Goal: Task Accomplishment & Management: Use online tool/utility

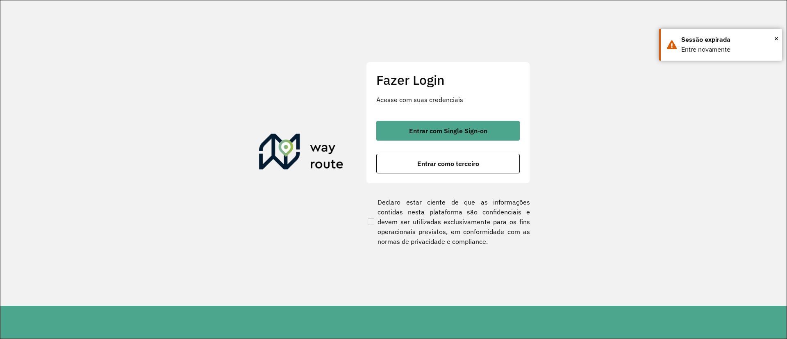
click at [446, 125] on button "Entrar com Single Sign-on" at bounding box center [447, 131] width 143 height 20
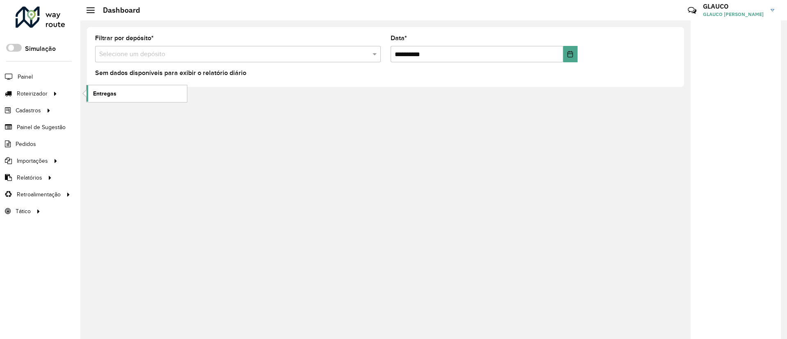
click at [138, 93] on link "Entregas" at bounding box center [136, 93] width 100 height 16
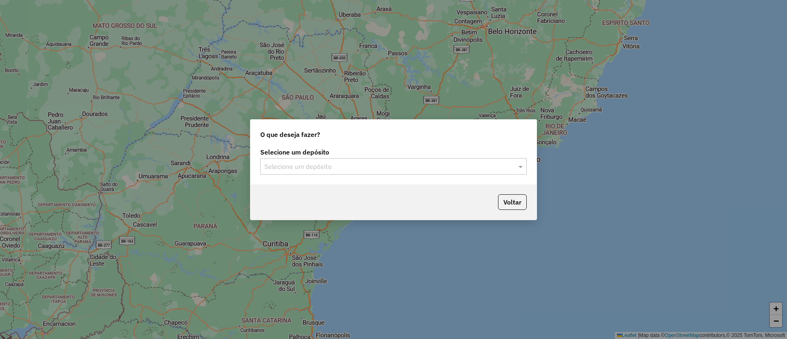
click at [378, 166] on input "text" at bounding box center [385, 167] width 242 height 10
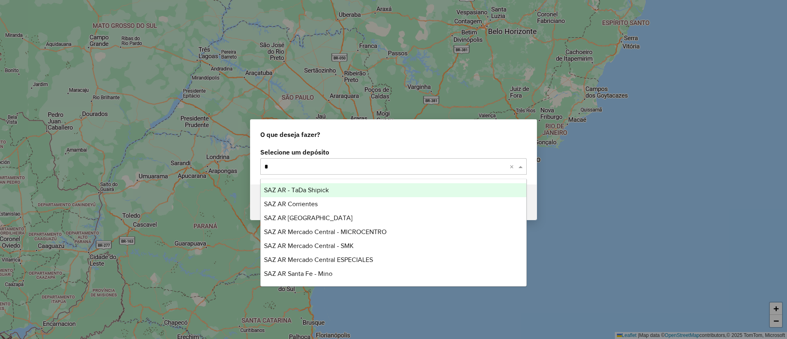
type input "**"
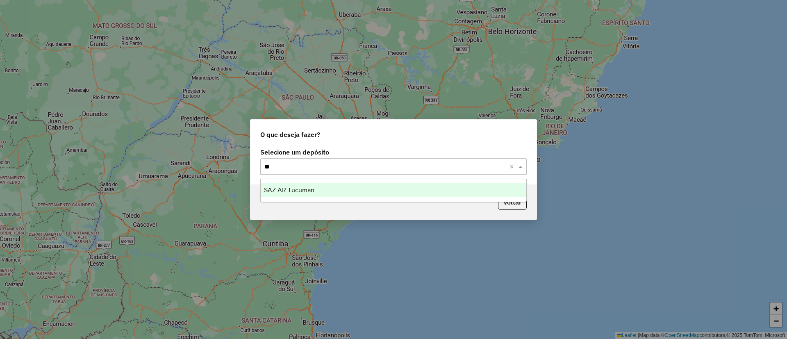
click at [336, 189] on div "SAZ AR Tucuman" at bounding box center [394, 190] width 266 height 14
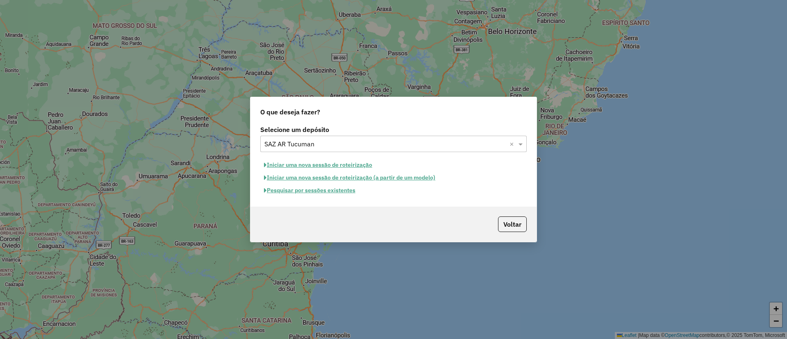
click at [304, 189] on button "Pesquisar por sessões existentes" at bounding box center [309, 190] width 99 height 13
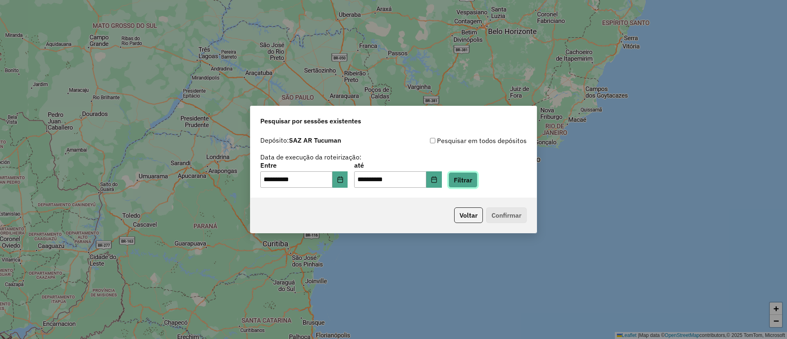
click at [478, 179] on button "Filtrar" at bounding box center [462, 180] width 29 height 16
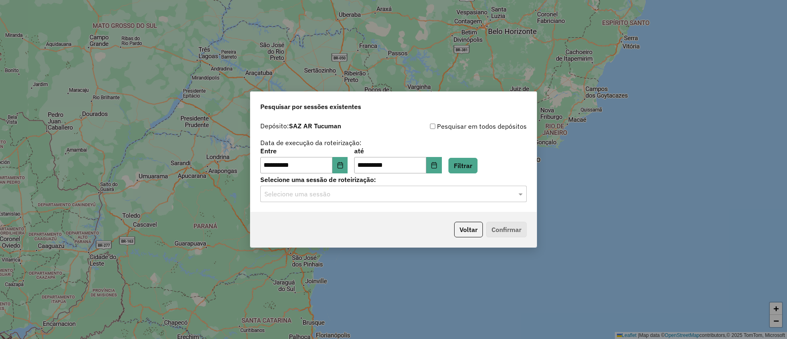
click at [340, 191] on input "text" at bounding box center [385, 194] width 242 height 10
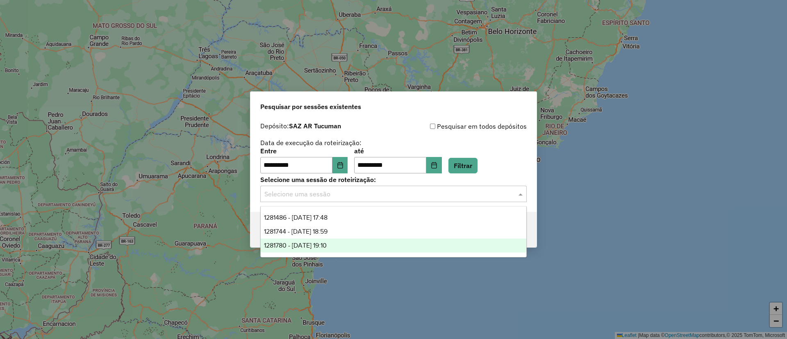
click at [354, 243] on div "1281780 - 25/09/2025 19:10" at bounding box center [394, 246] width 266 height 14
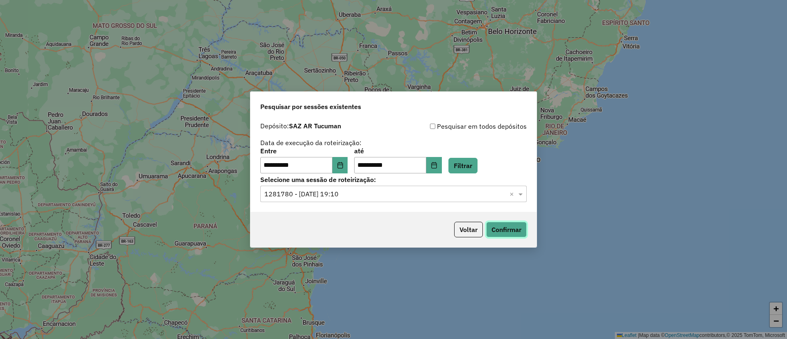
click at [521, 235] on button "Confirmar" at bounding box center [506, 230] width 41 height 16
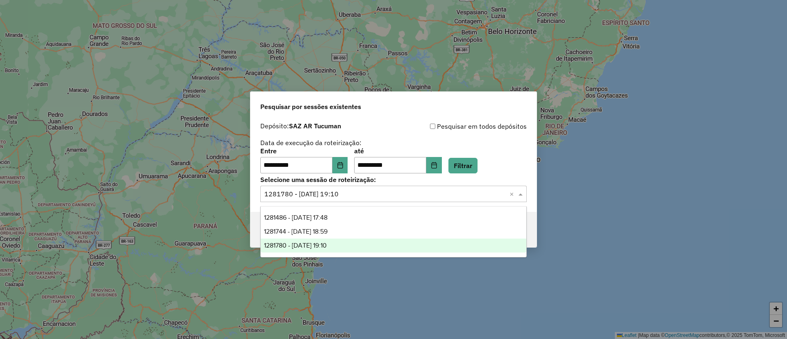
click at [395, 197] on input "text" at bounding box center [385, 194] width 242 height 10
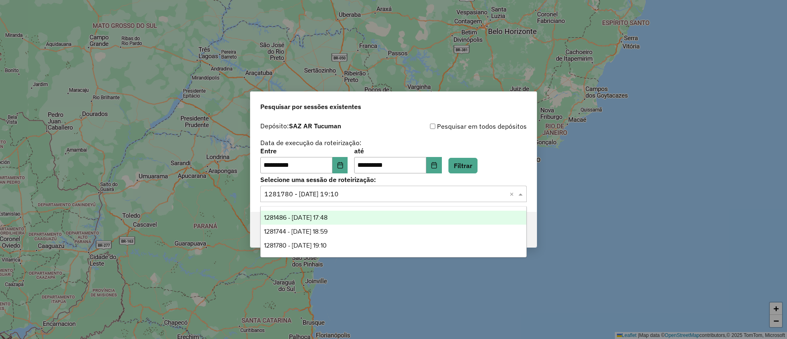
click at [327, 216] on span "1281486 - 25/09/2025 17:48" at bounding box center [296, 217] width 64 height 7
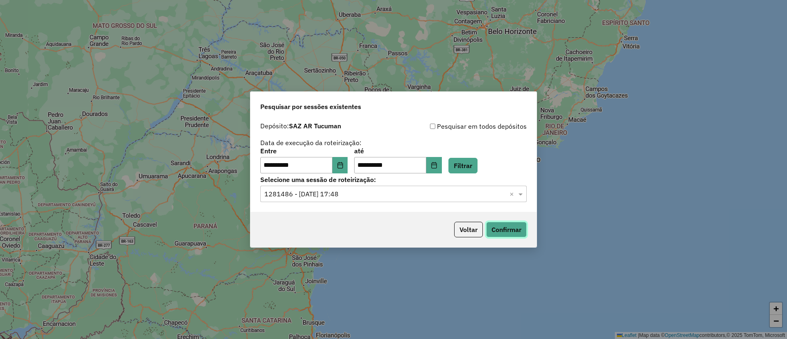
click at [509, 224] on button "Confirmar" at bounding box center [506, 230] width 41 height 16
click at [389, 197] on input "text" at bounding box center [385, 194] width 242 height 10
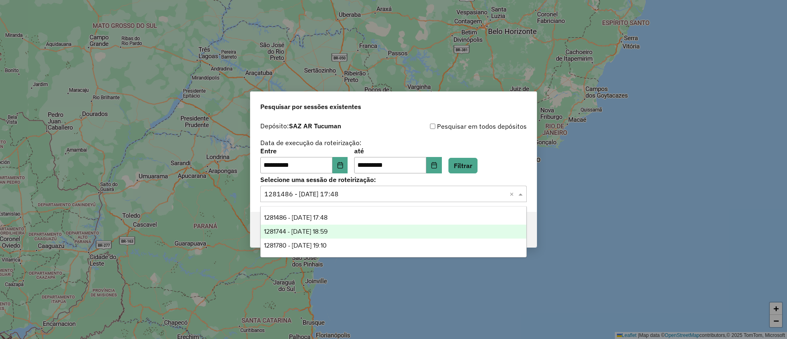
click at [366, 233] on div "1281744 - 25/09/2025 18:59" at bounding box center [394, 232] width 266 height 14
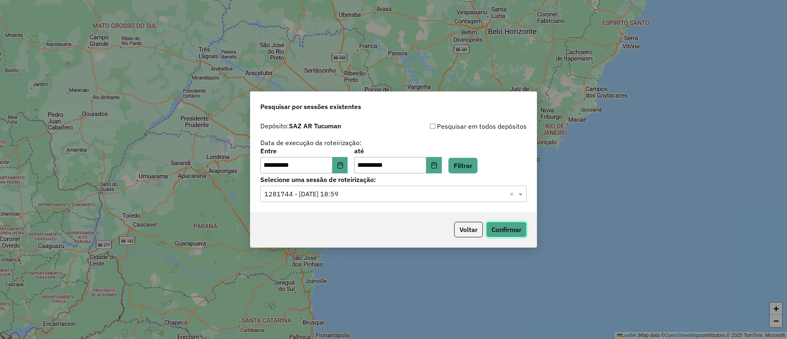
click at [500, 231] on button "Confirmar" at bounding box center [506, 230] width 41 height 16
click at [445, 189] on input "text" at bounding box center [385, 194] width 242 height 10
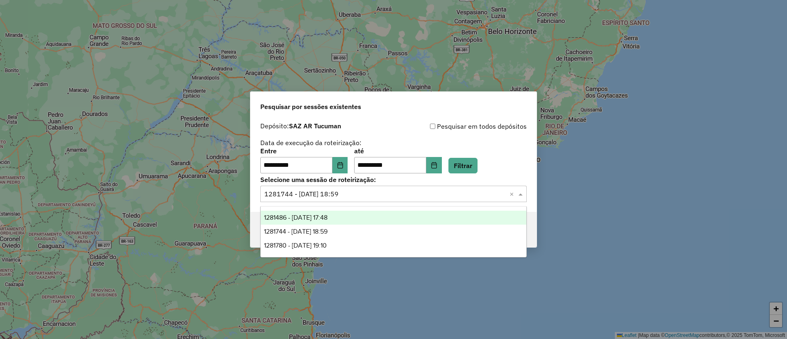
click at [522, 107] on div "Pesquisar por sessões existentes" at bounding box center [393, 105] width 286 height 26
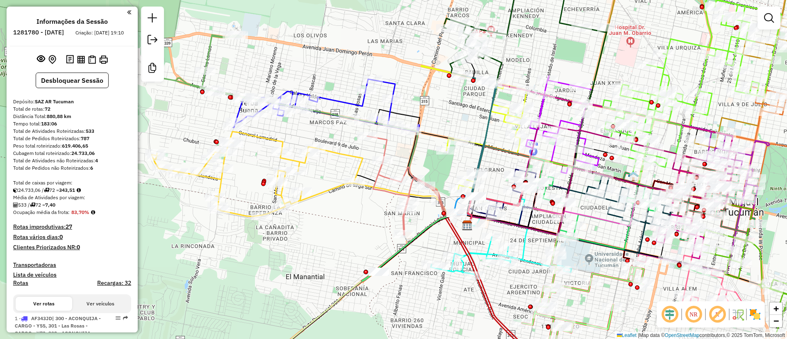
click at [386, 146] on icon at bounding box center [361, 254] width 230 height 237
select select "**********"
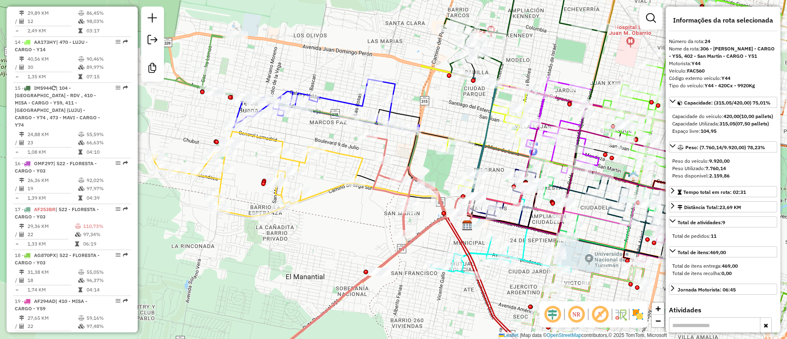
scroll to position [1503, 0]
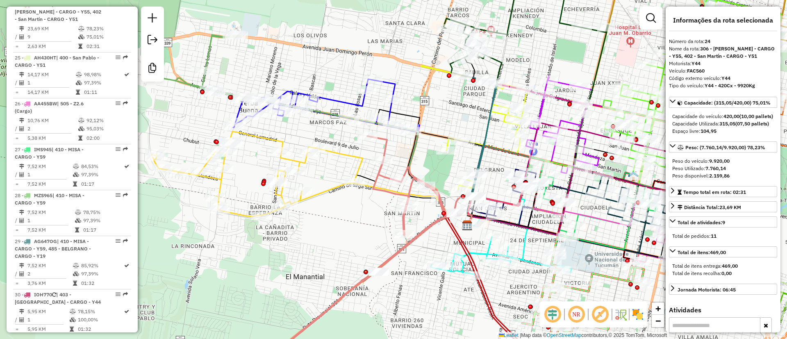
click at [348, 153] on icon at bounding box center [257, 174] width 211 height 85
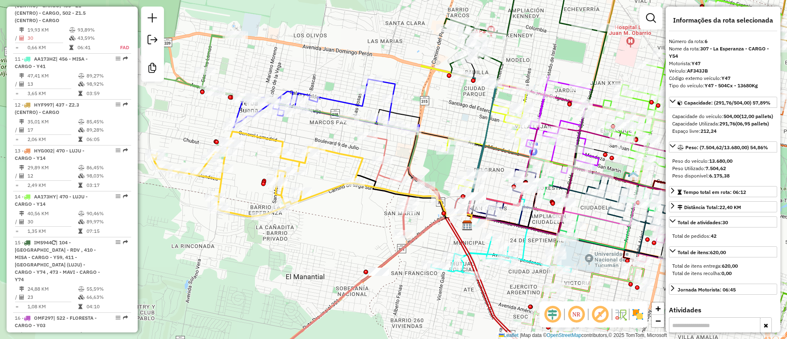
scroll to position [595, 0]
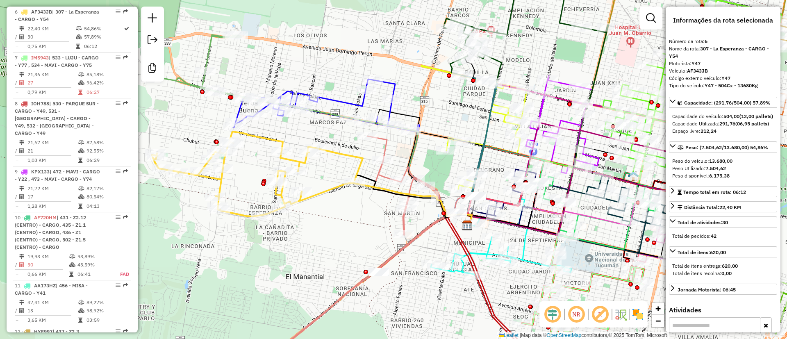
click at [391, 84] on icon at bounding box center [326, 105] width 186 height 53
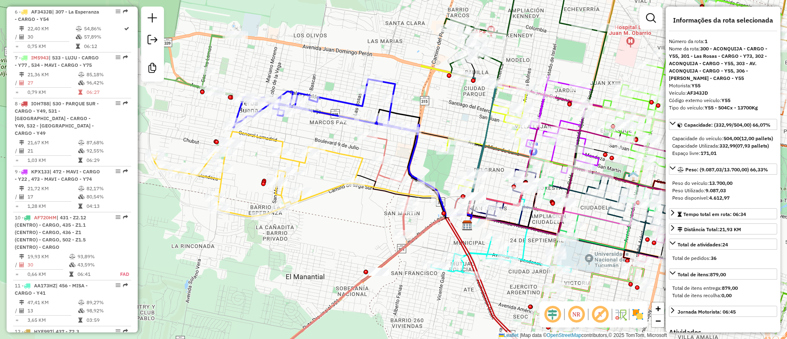
scroll to position [314, 0]
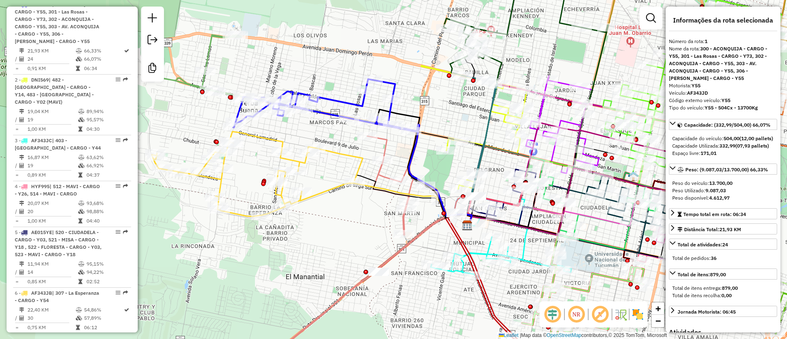
click at [209, 48] on icon at bounding box center [270, 80] width 237 height 91
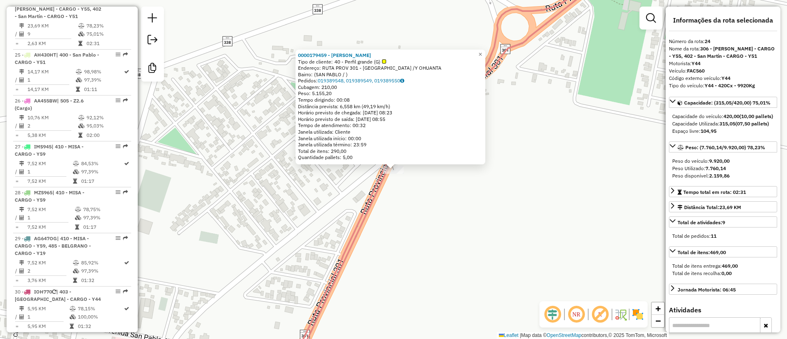
scroll to position [1503, 0]
click at [482, 52] on span "×" at bounding box center [480, 54] width 4 height 7
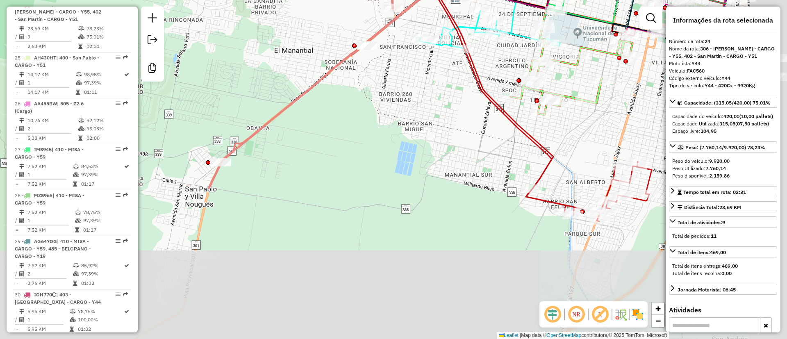
drag, startPoint x: 470, startPoint y: 275, endPoint x: 330, endPoint y: 153, distance: 185.0
click at [330, 153] on div "Janela de atendimento Grade de atendimento Capacidade Transportadoras Veículos …" at bounding box center [393, 169] width 787 height 339
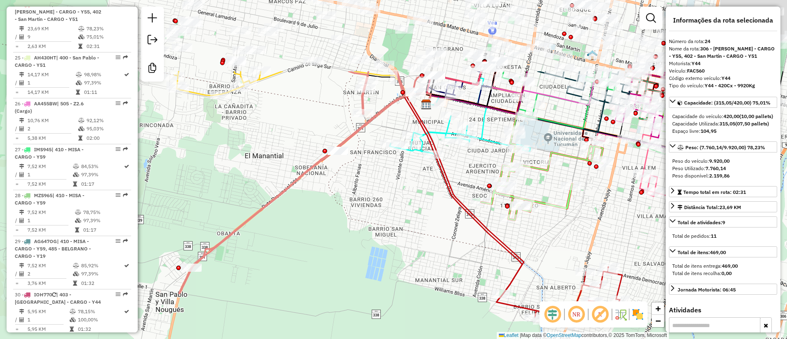
drag, startPoint x: 357, startPoint y: 138, endPoint x: 326, endPoint y: 264, distance: 129.4
click at [326, 264] on div "Janela de atendimento Grade de atendimento Capacidade Transportadoras Veículos …" at bounding box center [393, 169] width 787 height 339
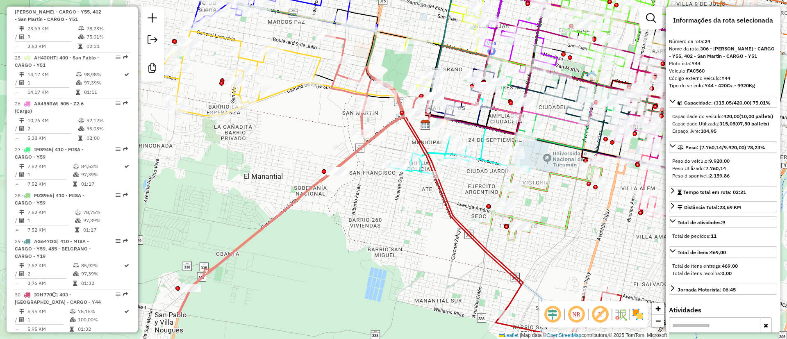
click at [338, 166] on icon at bounding box center [306, 175] width 256 height 278
click at [334, 179] on div "Janela de atendimento Grade de atendimento Capacidade Transportadoras Veículos …" at bounding box center [393, 169] width 787 height 339
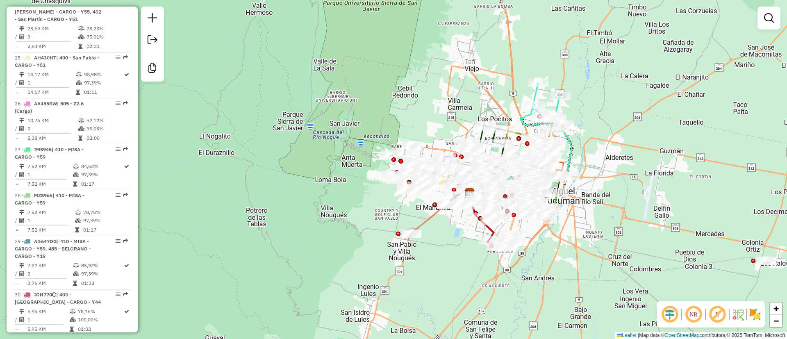
drag, startPoint x: 628, startPoint y: 216, endPoint x: 608, endPoint y: 214, distance: 20.6
click at [608, 214] on div "Janela de atendimento Grade de atendimento Capacidade Transportadoras Veículos …" at bounding box center [393, 169] width 787 height 339
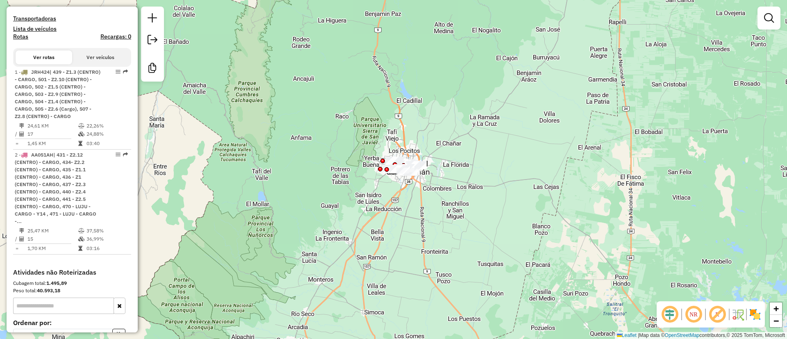
scroll to position [246, 0]
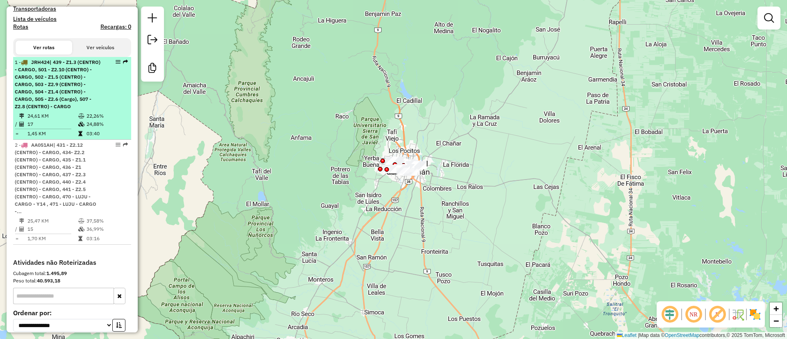
click at [68, 72] on span "| 439 - Z1.3 (CENTRO) - CARGO, 501 - Z2.10 (CENTRO) - CARGO, 502 - Z1.5 (CENTRO…" at bounding box center [58, 84] width 86 height 50
select select "**********"
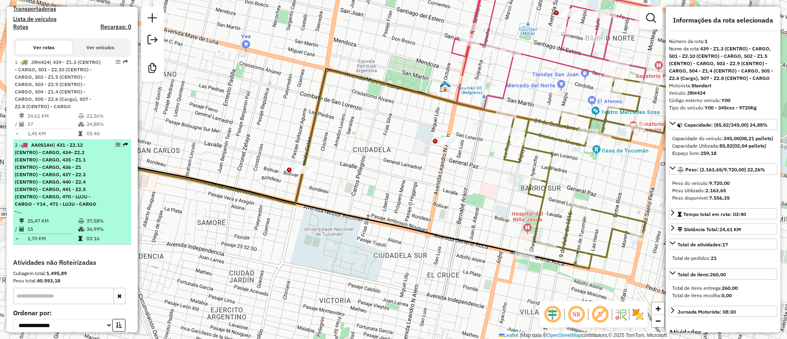
click at [66, 184] on span "| 431 - Z2.12 (CENTRO) - CARGO, 434- Z2.2 (CENTRO) - CARGO, 435 - Z1.1 (CENTRO)…" at bounding box center [56, 178] width 82 height 73
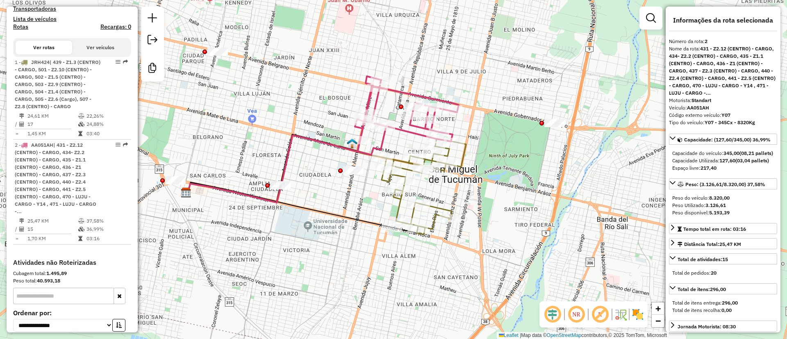
drag, startPoint x: 533, startPoint y: 215, endPoint x: 475, endPoint y: 194, distance: 61.7
click at [475, 194] on div "Janela de atendimento Grade de atendimento Capacidade Transportadoras Veículos …" at bounding box center [393, 169] width 787 height 339
